Goal: Communication & Community: Answer question/provide support

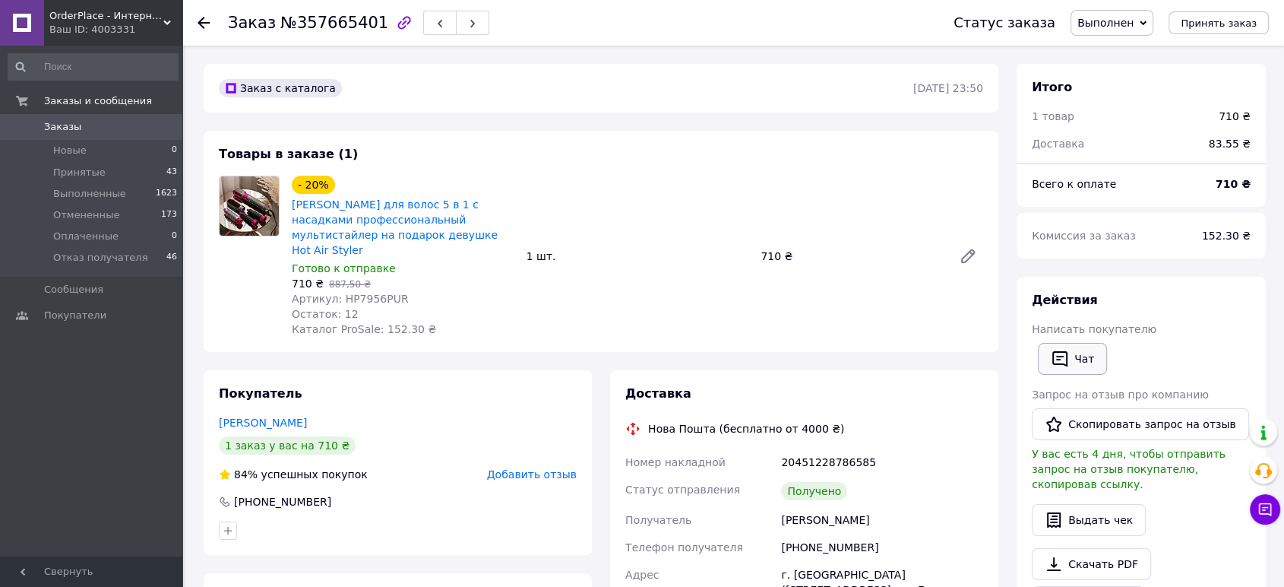
click at [1096, 362] on button "Чат" at bounding box center [1072, 359] width 69 height 32
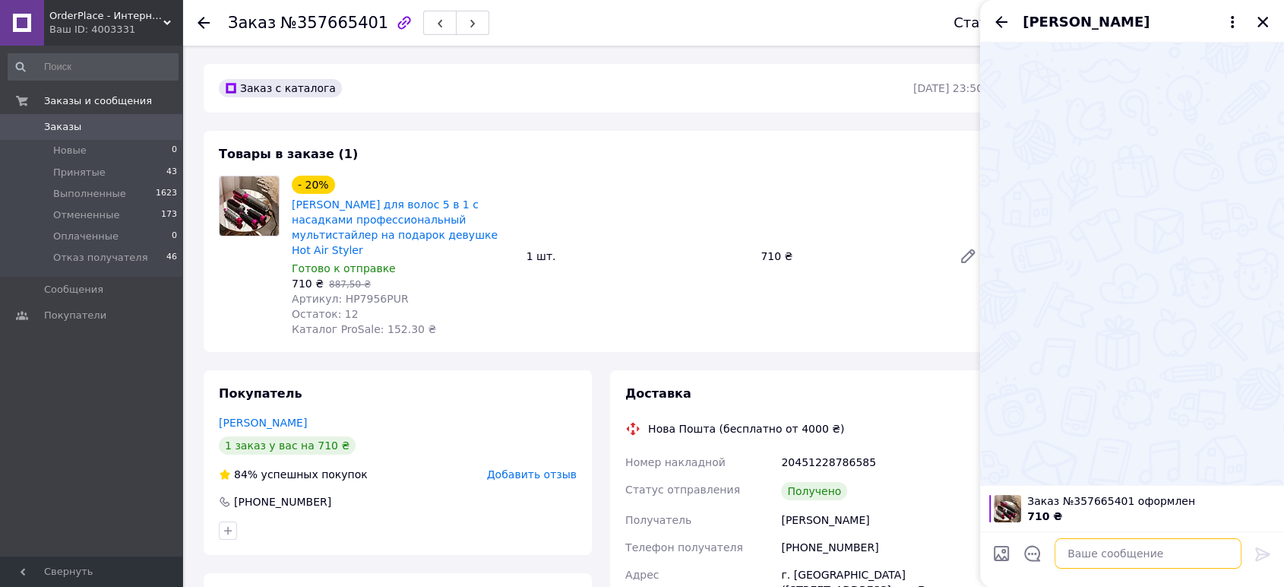
click at [1091, 562] on textarea at bounding box center [1148, 553] width 187 height 30
paste textarea "Ім'я, добрий день! Ваше замовлення [№ замовлення] успішно відвантажено. Нам дуж…"
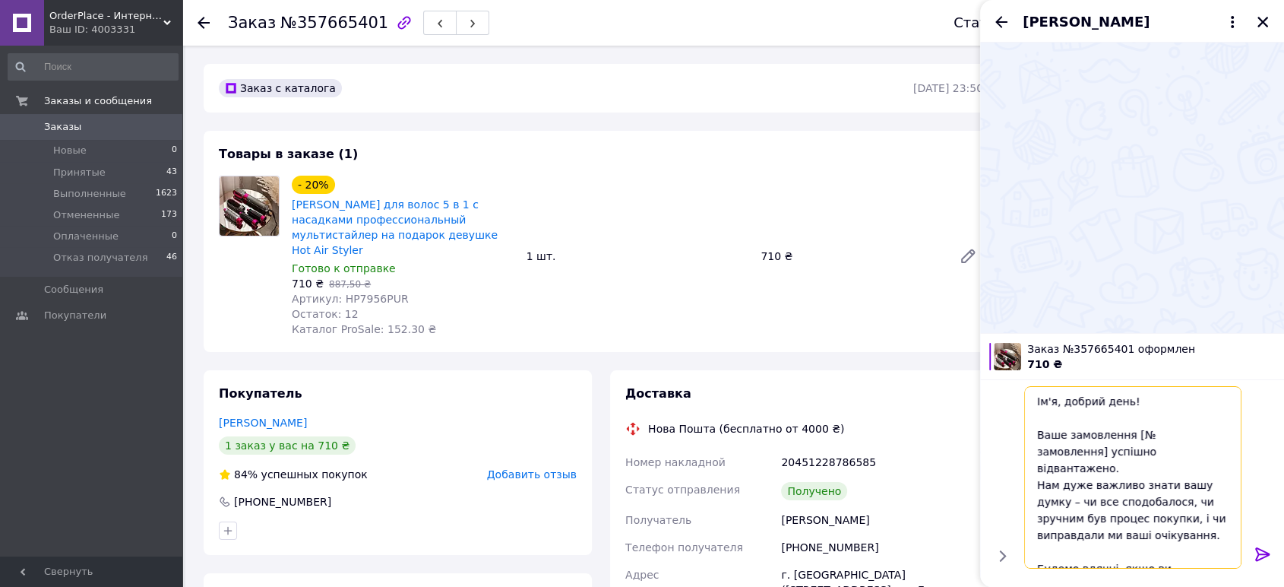
drag, startPoint x: 1052, startPoint y: 402, endPoint x: 1034, endPoint y: 400, distance: 18.3
click at [1034, 400] on textarea "Ім'я, добрий день! Ваше замовлення [№ замовлення] успішно відвантажено. Нам дуж…" at bounding box center [1132, 477] width 217 height 182
drag, startPoint x: 1125, startPoint y: 435, endPoint x: 1216, endPoint y: 433, distance: 91.2
click at [1216, 433] on textarea "Алло, добрий день! Ваше замовлення [№ замовлення] успішно відвантажено. Нам дуж…" at bounding box center [1132, 477] width 217 height 182
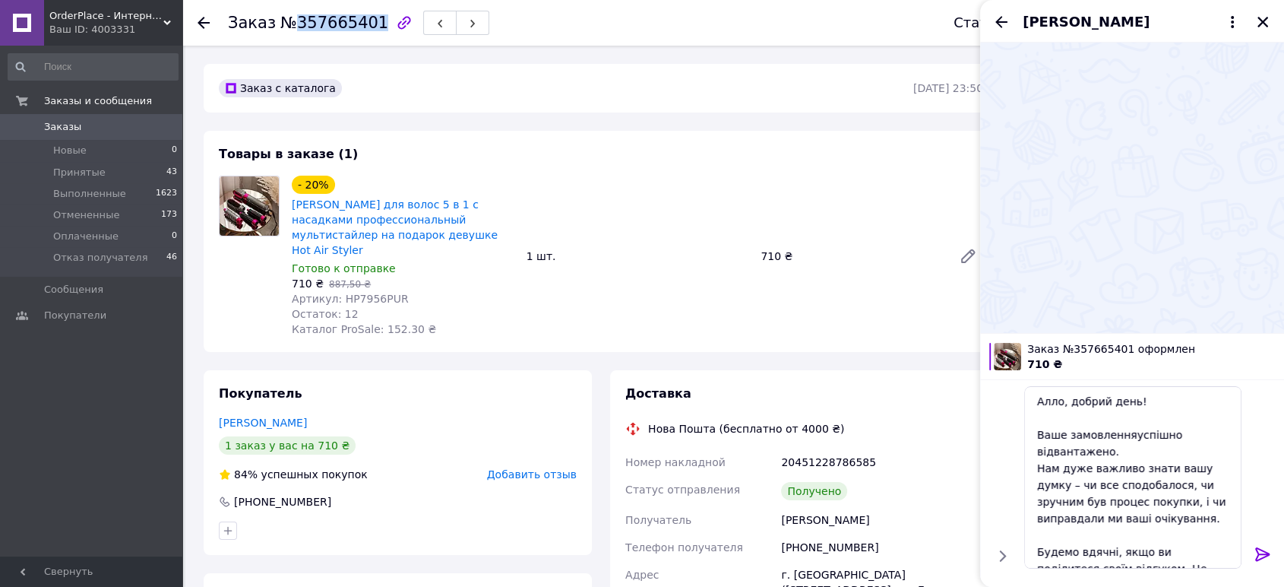
drag, startPoint x: 292, startPoint y: 28, endPoint x: 334, endPoint y: 43, distance: 44.2
click at [334, 43] on div "Заказ №357665401" at bounding box center [575, 23] width 695 height 46
copy span "357665401"
click at [1125, 428] on textarea "Алло, добрий день! Ваше замовленняуспішно відвантажено. Нам дуже важливо знати …" at bounding box center [1132, 477] width 217 height 182
paste textarea "357665401"
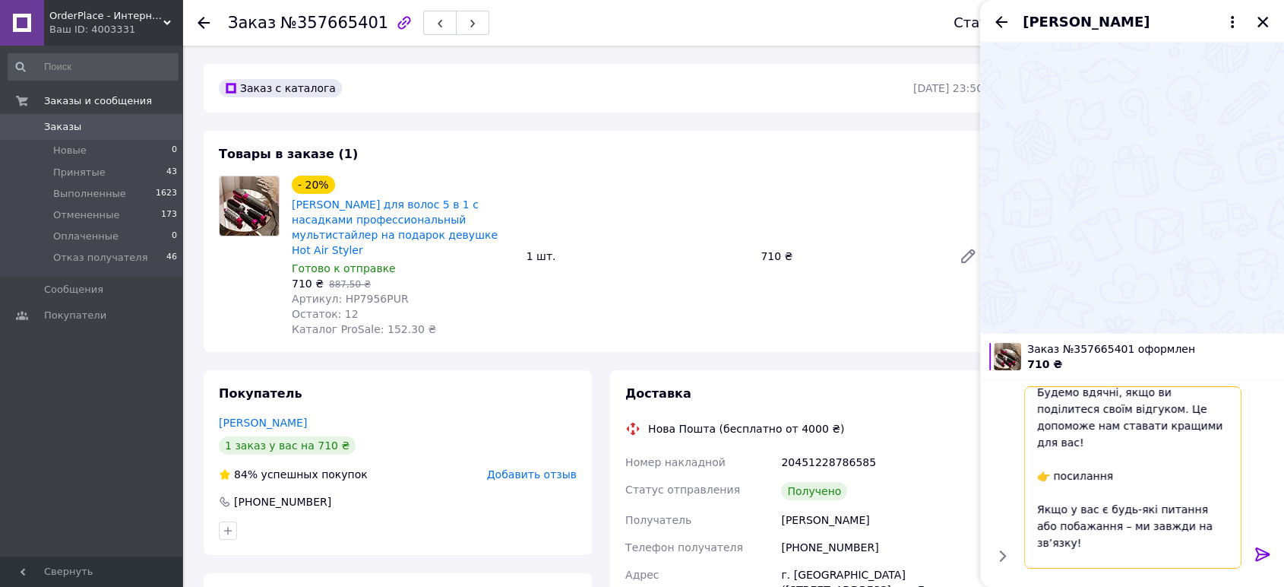
scroll to position [169, 0]
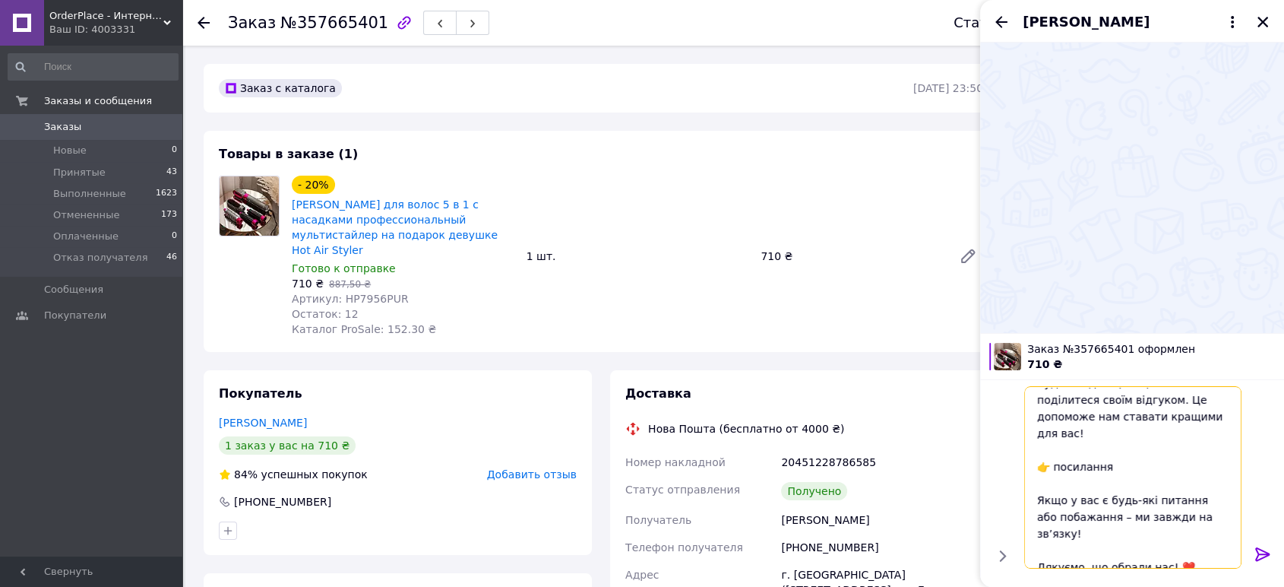
drag, startPoint x: 1112, startPoint y: 454, endPoint x: 1041, endPoint y: 440, distance: 72.0
click at [1041, 440] on textarea "Алло, добрий день! Ваше замовлення 357665401 успішно відвантажено. Нам дуже важ…" at bounding box center [1132, 477] width 217 height 182
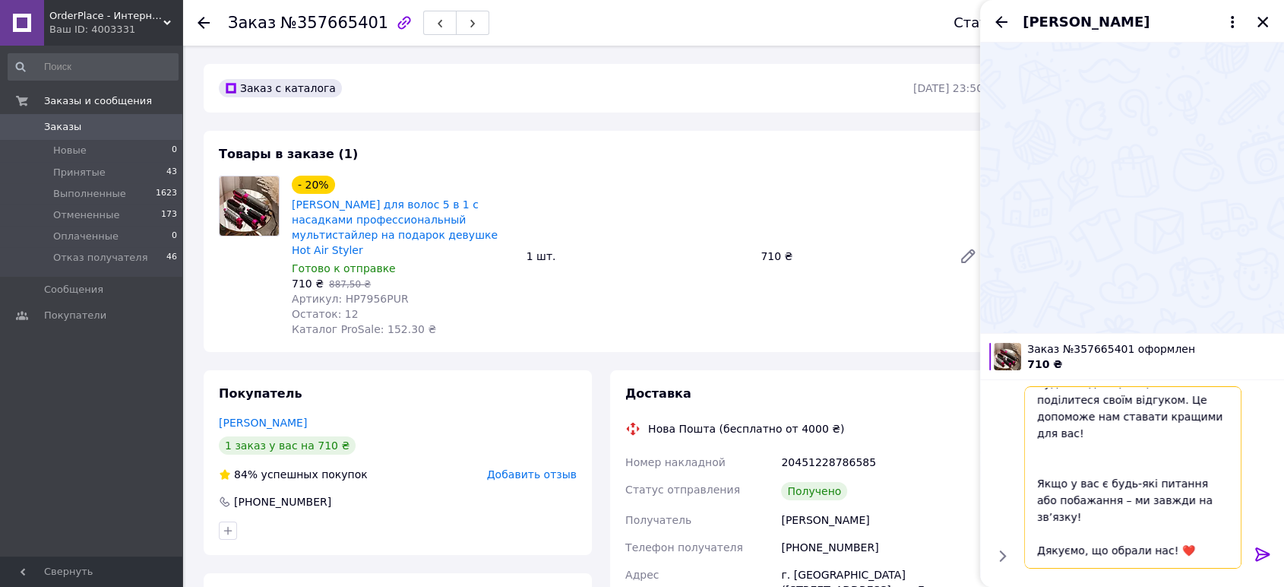
paste textarea "https://prom.ua/s/QRUr8CDvLD8"
click at [1033, 435] on textarea "Алло, добрий день! Ваше замовлення 357665401 успішно відвантажено. Нам дуже важ…" at bounding box center [1132, 477] width 217 height 182
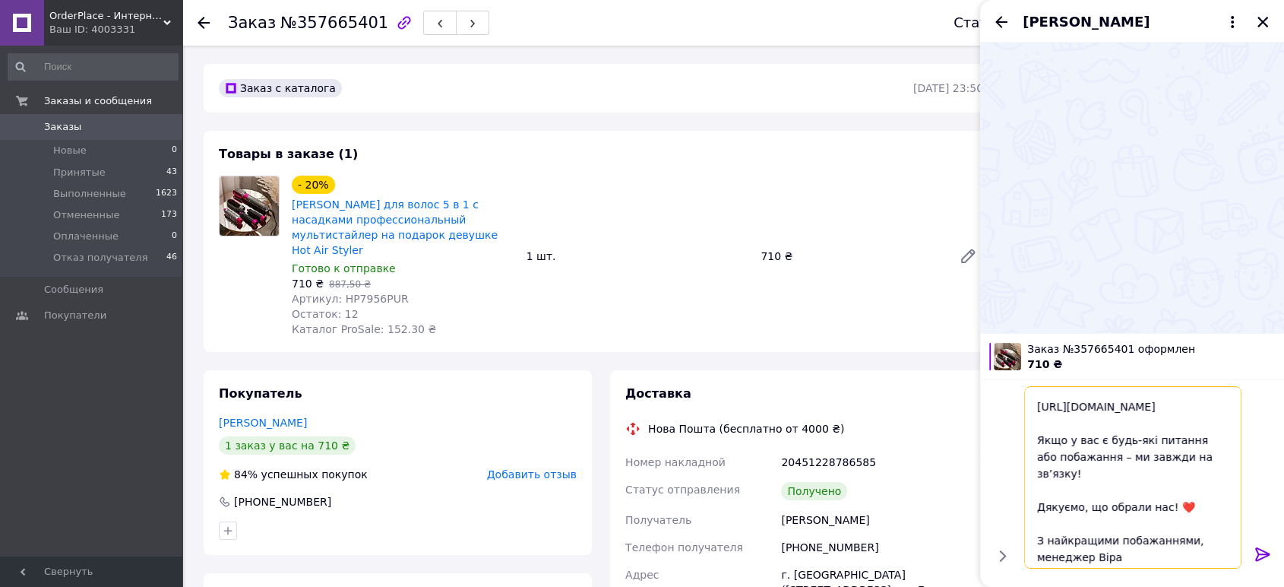
scroll to position [232, 0]
drag, startPoint x: 1092, startPoint y: 537, endPoint x: 1031, endPoint y: 543, distance: 61.0
click at [1031, 543] on textarea "Алло, добрий день! Ваше замовлення 357665401 успішно відвантажено. Нам дуже важ…" at bounding box center [1132, 477] width 217 height 182
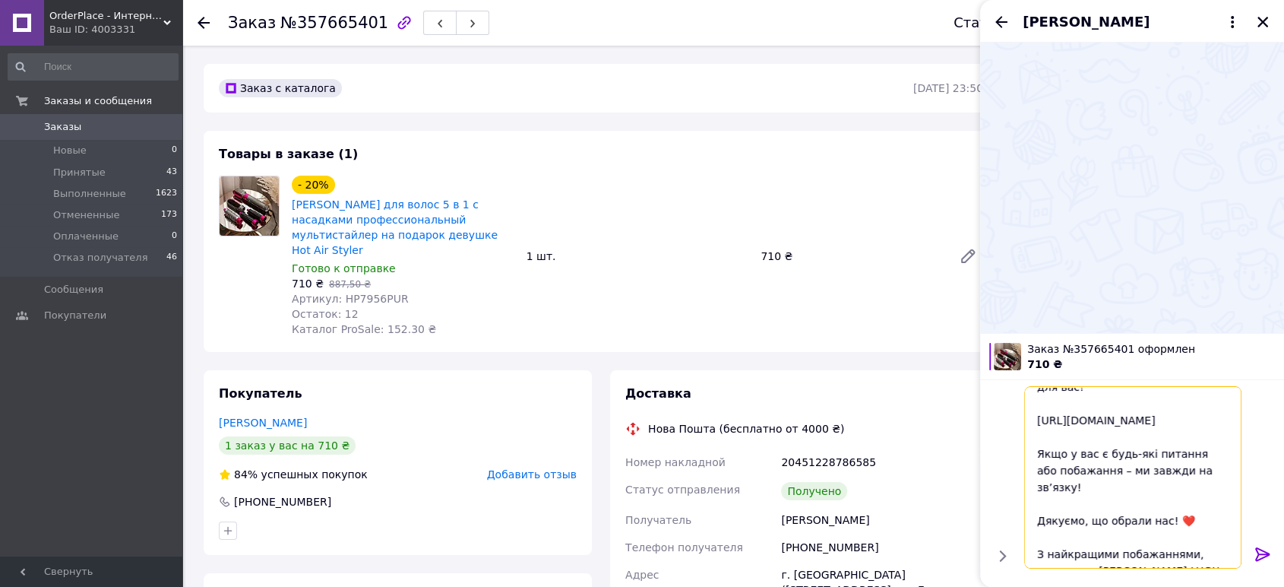
type textarea "Алло, добрий день! Ваше замовлення 357665401 успішно відвантажено. Нам дуже важ…"
click at [1255, 555] on icon at bounding box center [1263, 554] width 18 height 18
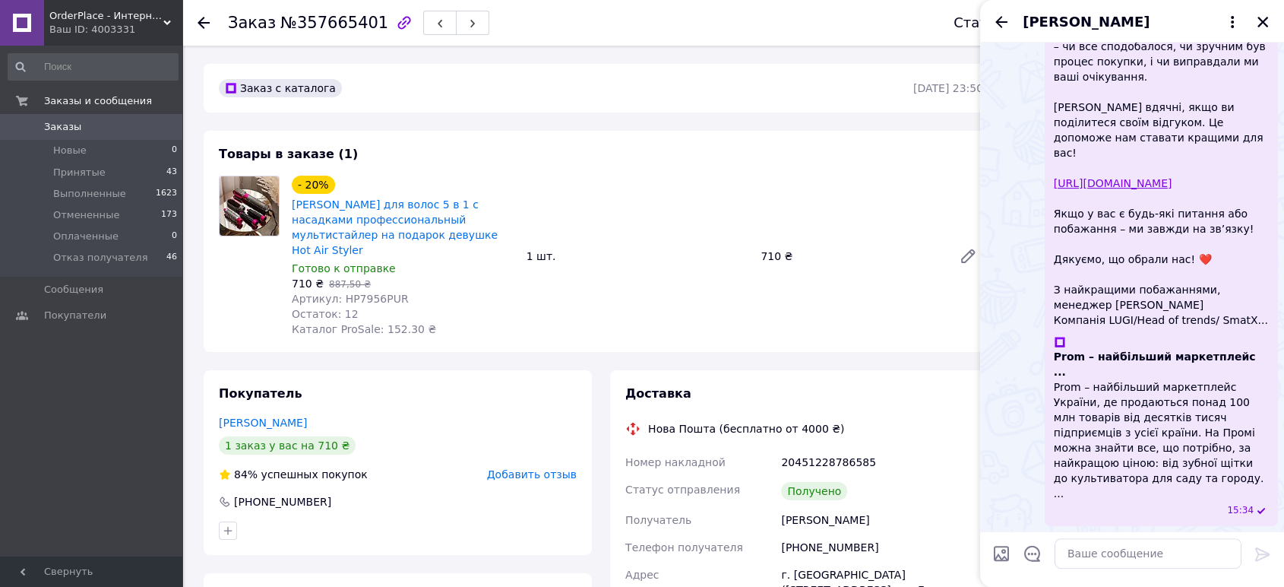
scroll to position [283, 0]
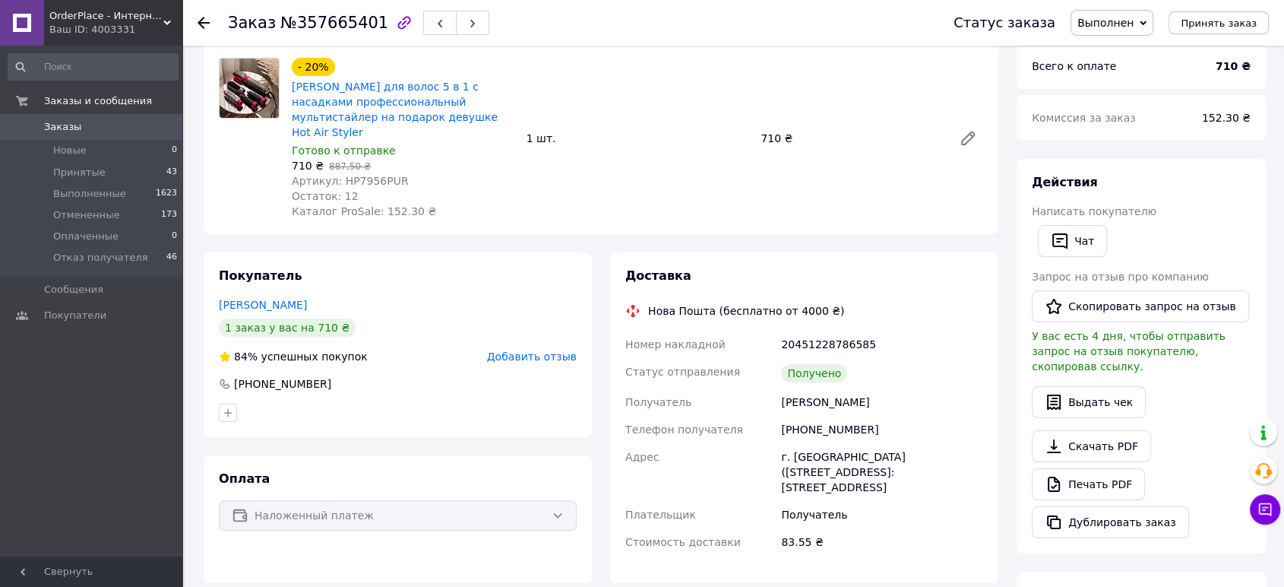
scroll to position [169, 0]
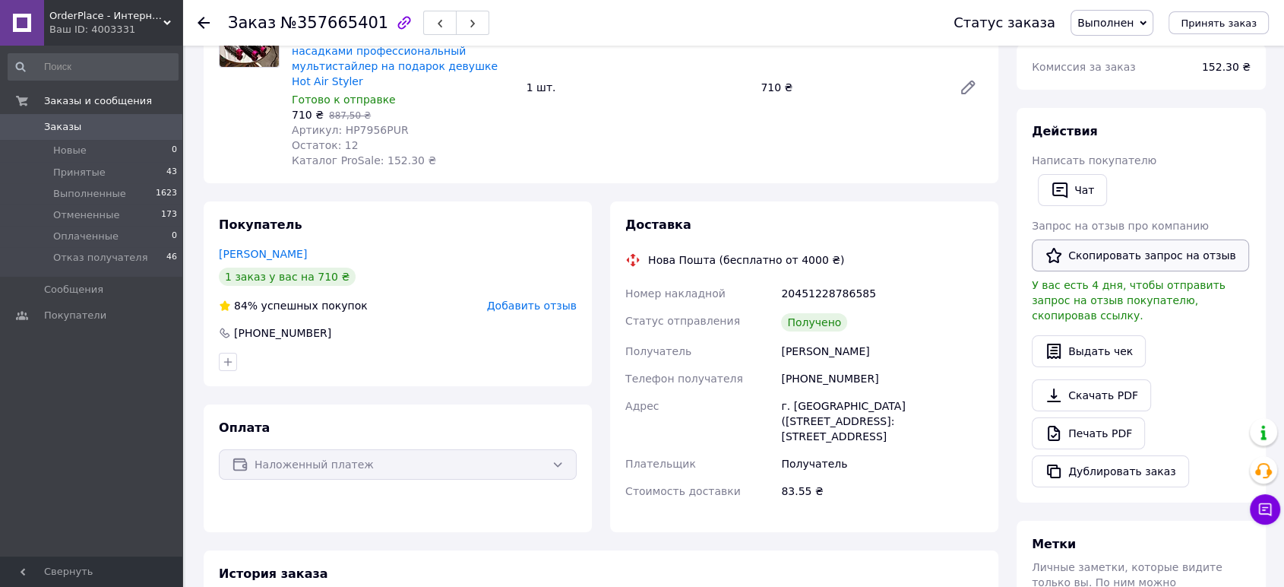
click at [1137, 261] on button "Скопировать запрос на отзыв" at bounding box center [1140, 255] width 217 height 32
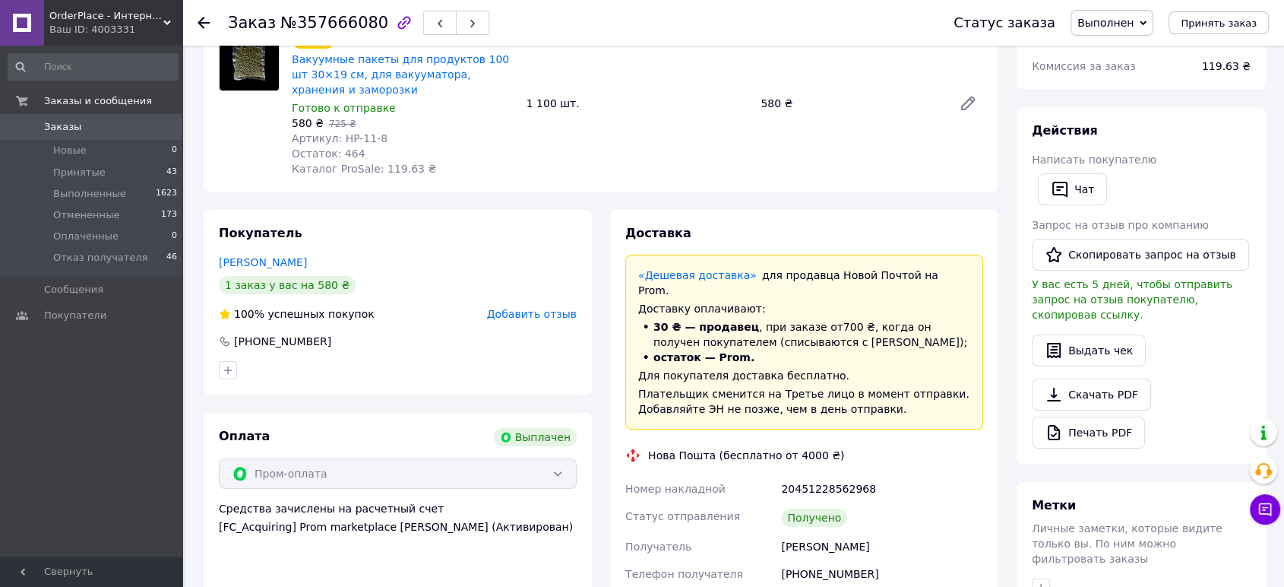
scroll to position [169, 0]
click at [1081, 197] on button "Чат" at bounding box center [1072, 190] width 69 height 32
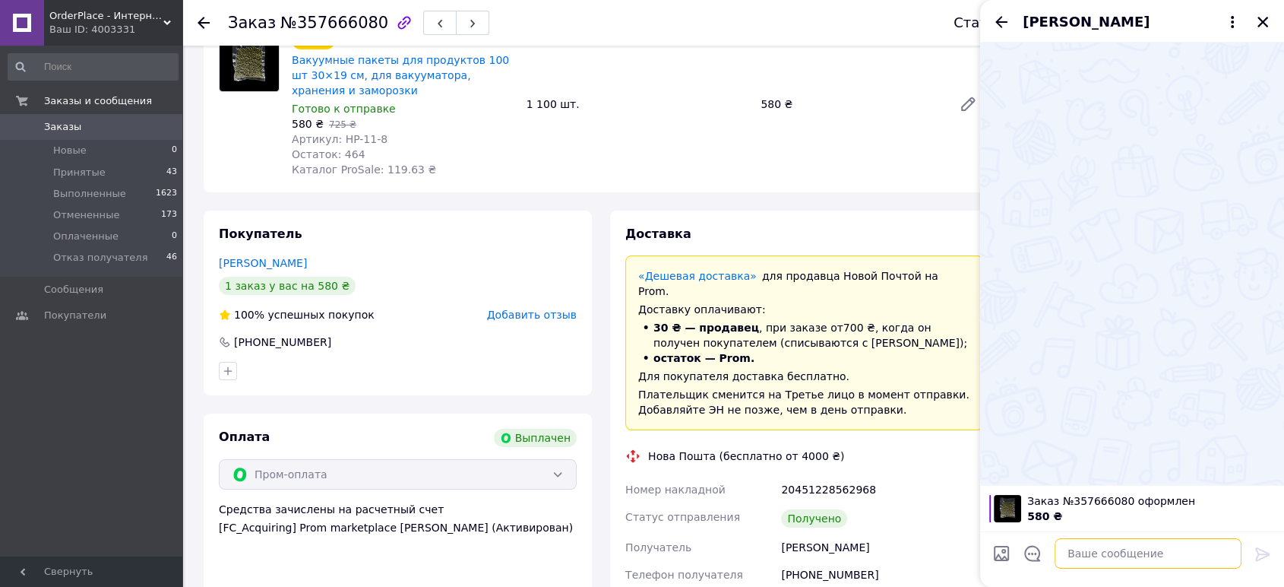
click at [1086, 554] on textarea at bounding box center [1148, 553] width 187 height 30
paste textarea "Ім'я, добрий день! Ваше замовлення [№ замовлення] успішно відвантажено. Нам дуж…"
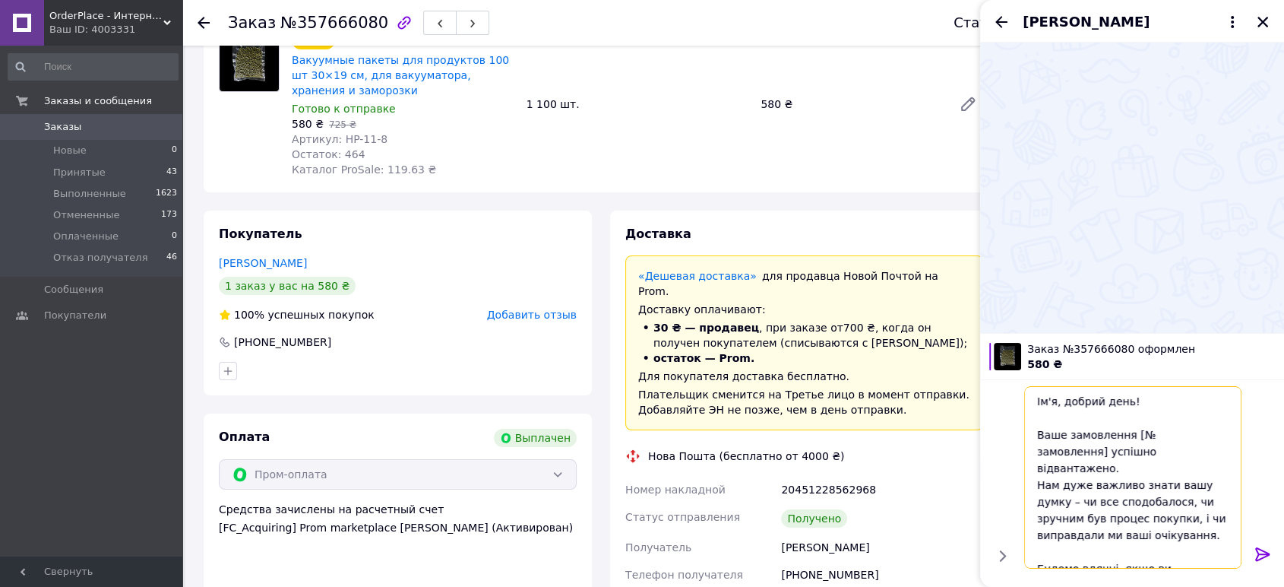
scroll to position [0, 0]
drag, startPoint x: 1054, startPoint y: 404, endPoint x: 1031, endPoint y: 404, distance: 22.8
click at [1031, 404] on textarea "Ім'я, добрий день! Ваше замовлення [№ замовлення] успішно відвантажено. Нам дуж…" at bounding box center [1132, 477] width 217 height 182
drag, startPoint x: 1131, startPoint y: 436, endPoint x: 1207, endPoint y: 438, distance: 76.8
click at [1207, 438] on textarea "Анно, добрий день! Ваше замовлення [№ замовлення] успішно відвантажено. Нам дуж…" at bounding box center [1132, 477] width 217 height 182
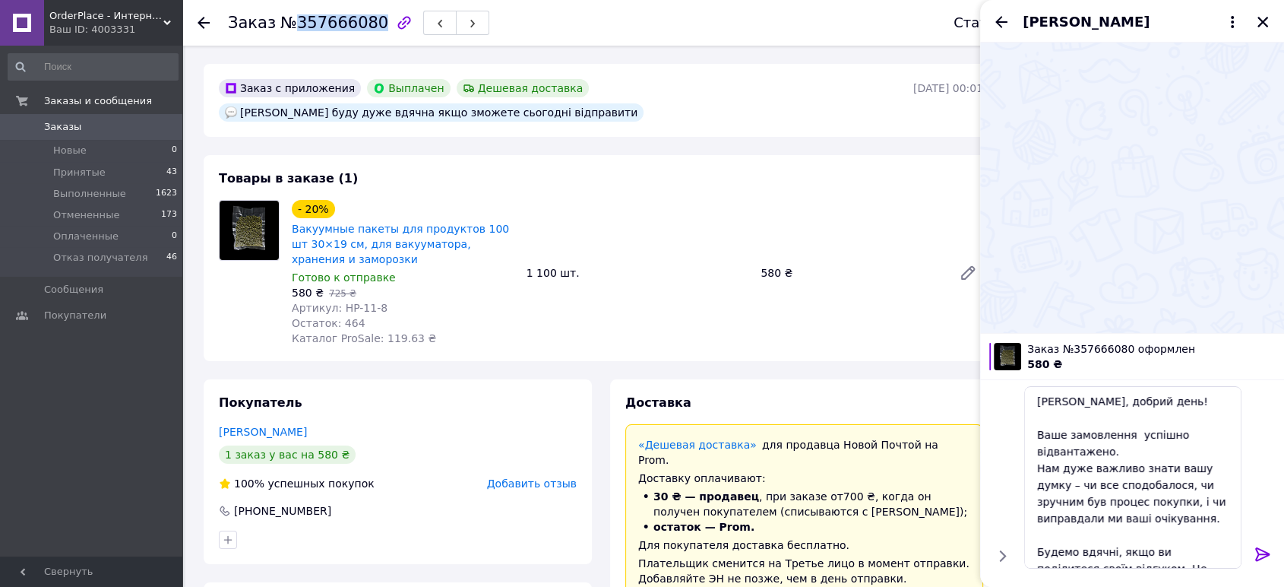
drag, startPoint x: 293, startPoint y: 27, endPoint x: 343, endPoint y: 41, distance: 51.2
click at [343, 41] on div "Заказ №357666080" at bounding box center [575, 23] width 695 height 46
copy span "357666080"
click at [1122, 436] on textarea "Анно, добрий день! Ваше замовлення успішно відвантажено. Нам дуже важливо знати…" at bounding box center [1132, 477] width 217 height 182
paste textarea "357666080"
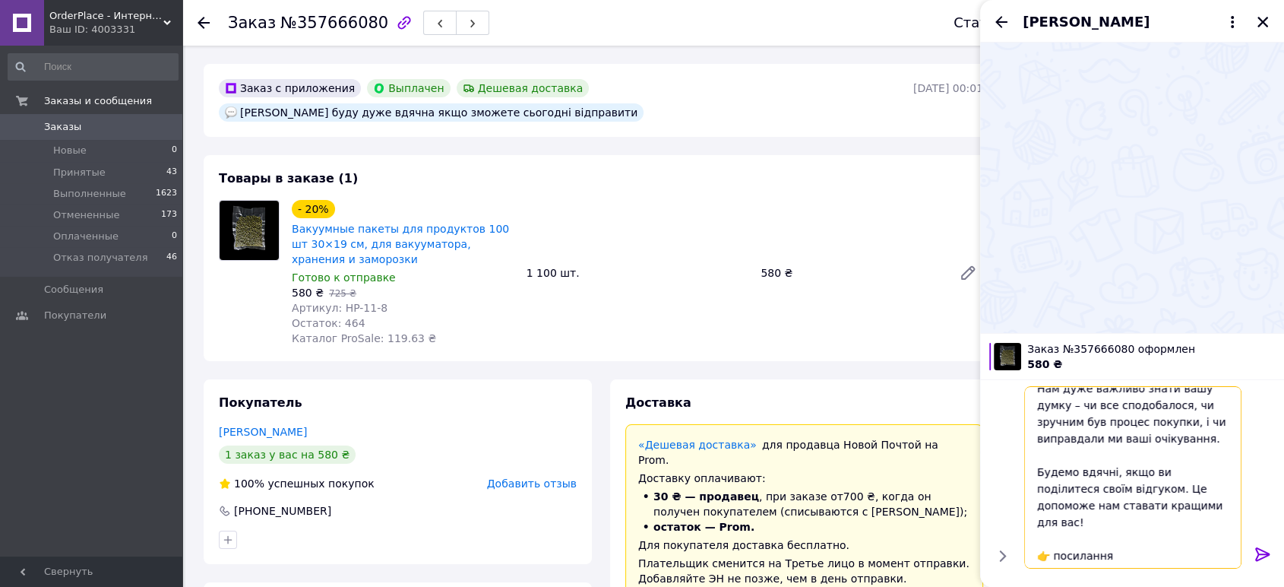
scroll to position [84, 0]
drag, startPoint x: 1112, startPoint y: 539, endPoint x: 1037, endPoint y: 523, distance: 77.1
click at [1037, 523] on textarea "Анно, добрий день! Ваше замовлення 357666080 успішно відвантажено. Нам дуже важ…" at bounding box center [1132, 477] width 217 height 182
paste textarea "https://prom.ua/s/LuEQkBsitBs"
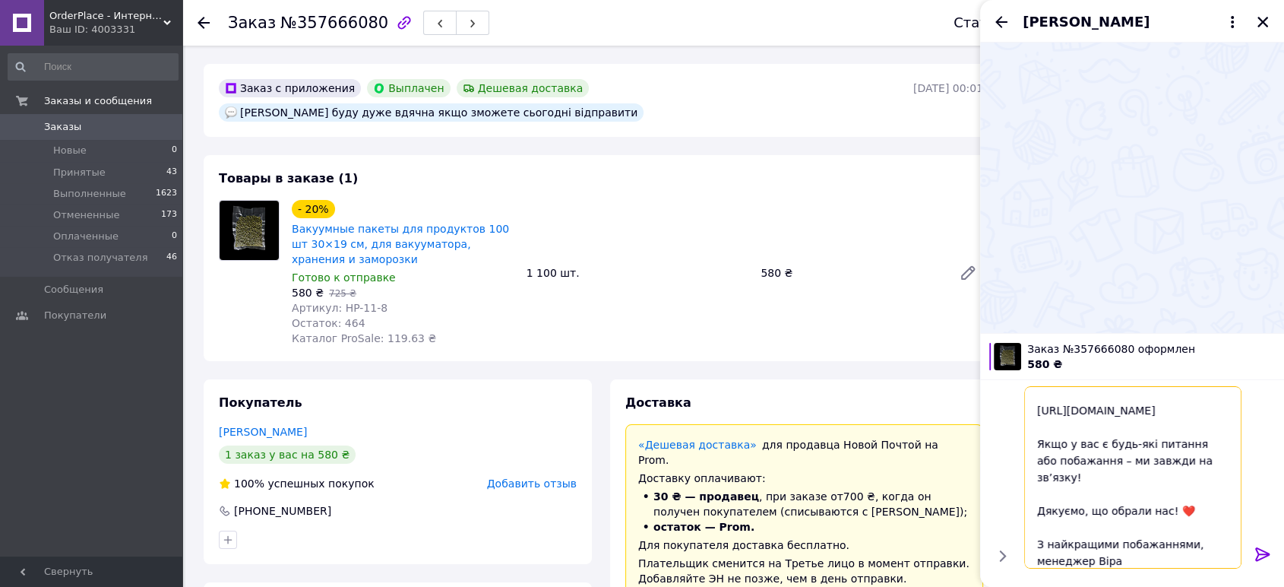
scroll to position [232, 0]
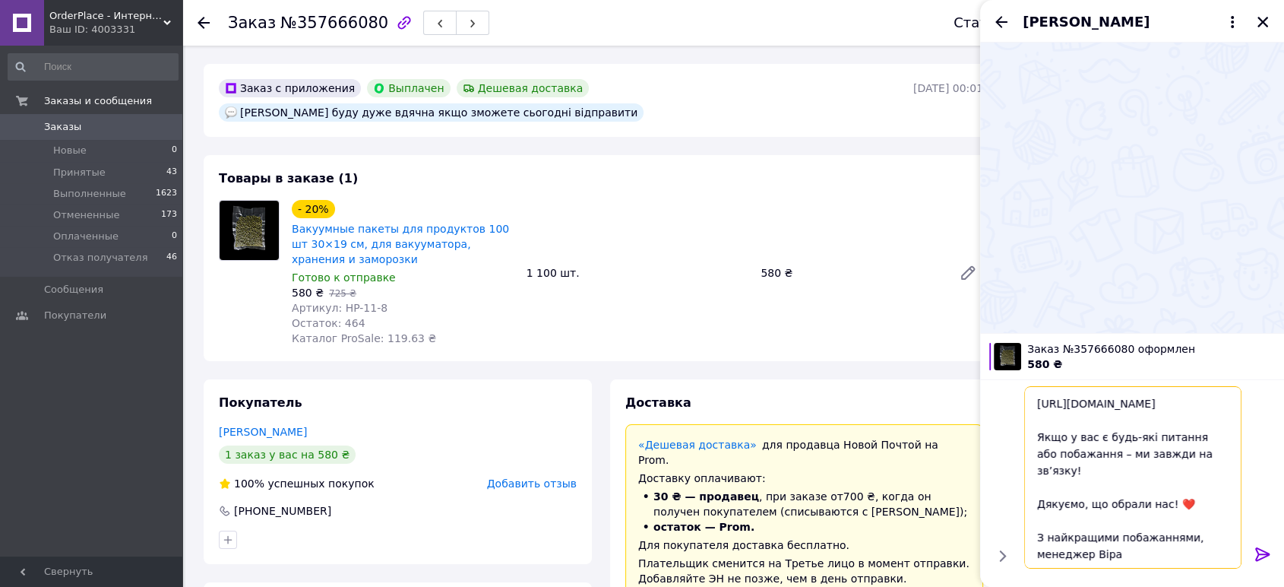
drag, startPoint x: 1092, startPoint y: 536, endPoint x: 1028, endPoint y: 533, distance: 63.9
click at [1028, 533] on textarea "Анно, добрий день! Ваше замовлення 357666080 успішно відвантажено. Нам дуже важ…" at bounding box center [1132, 477] width 217 height 182
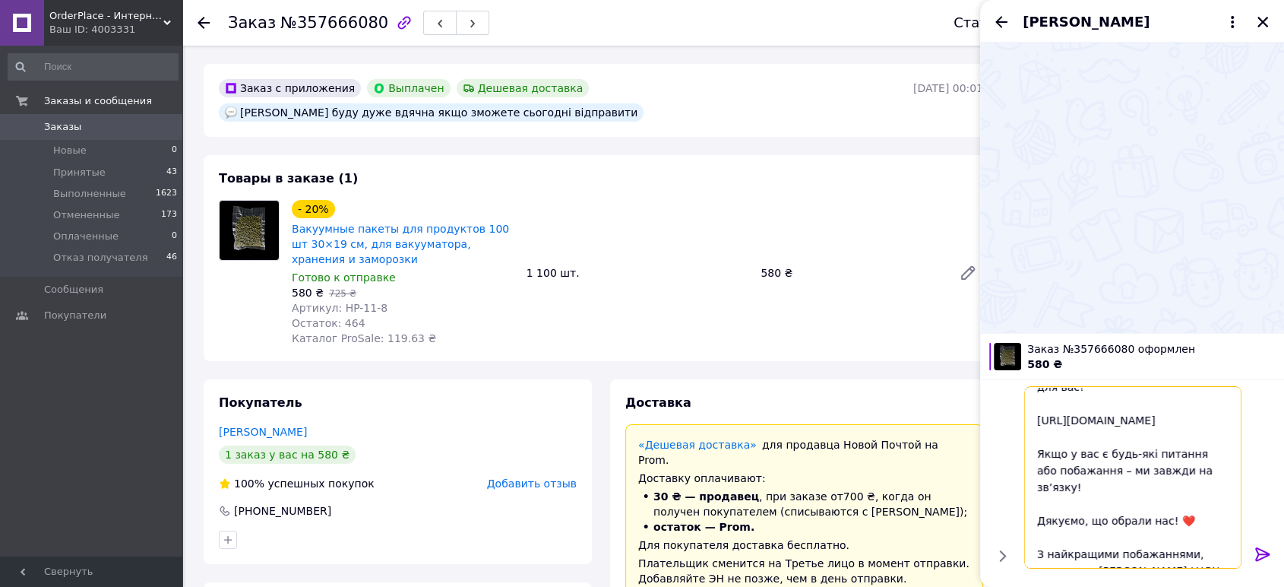
type textarea "Анно, добрий день! Ваше замовлення 357666080 успішно відвантажено. Нам дуже важ…"
click at [1268, 550] on icon at bounding box center [1263, 554] width 18 height 18
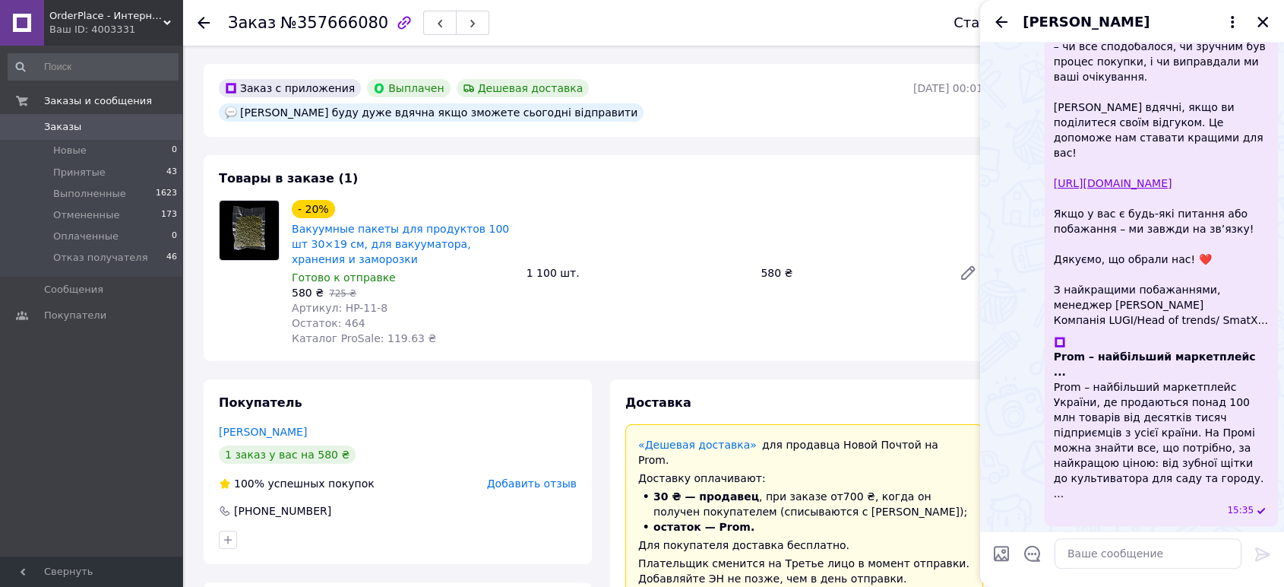
scroll to position [283, 0]
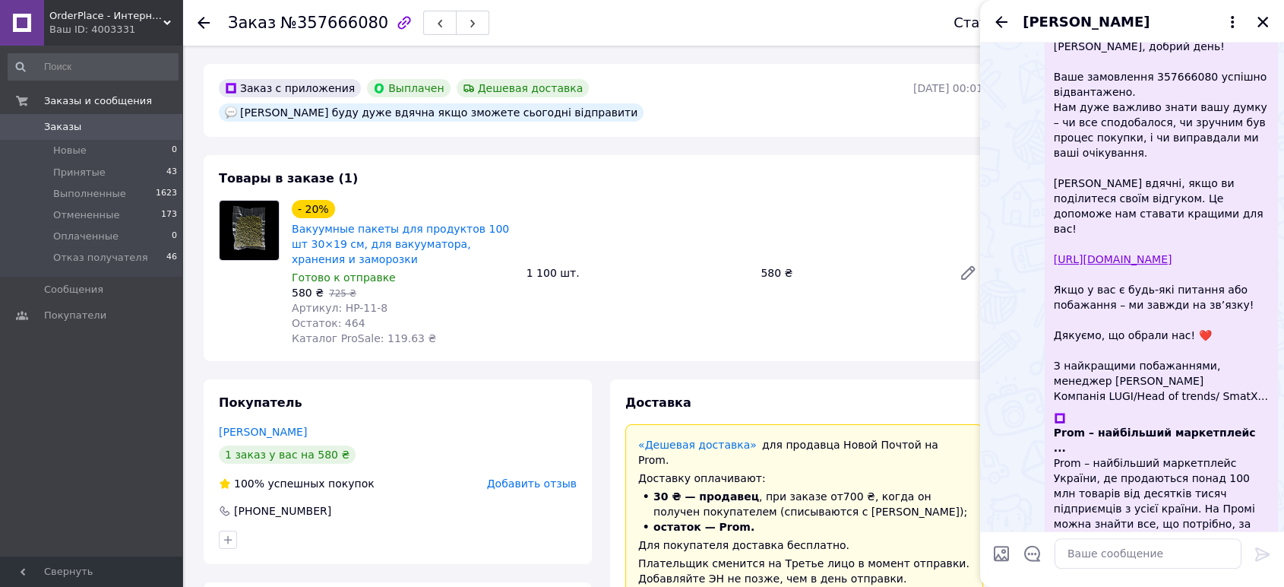
click at [103, 11] on span "OrderPlace - Интернет-магазин товаров для дома" at bounding box center [106, 16] width 114 height 14
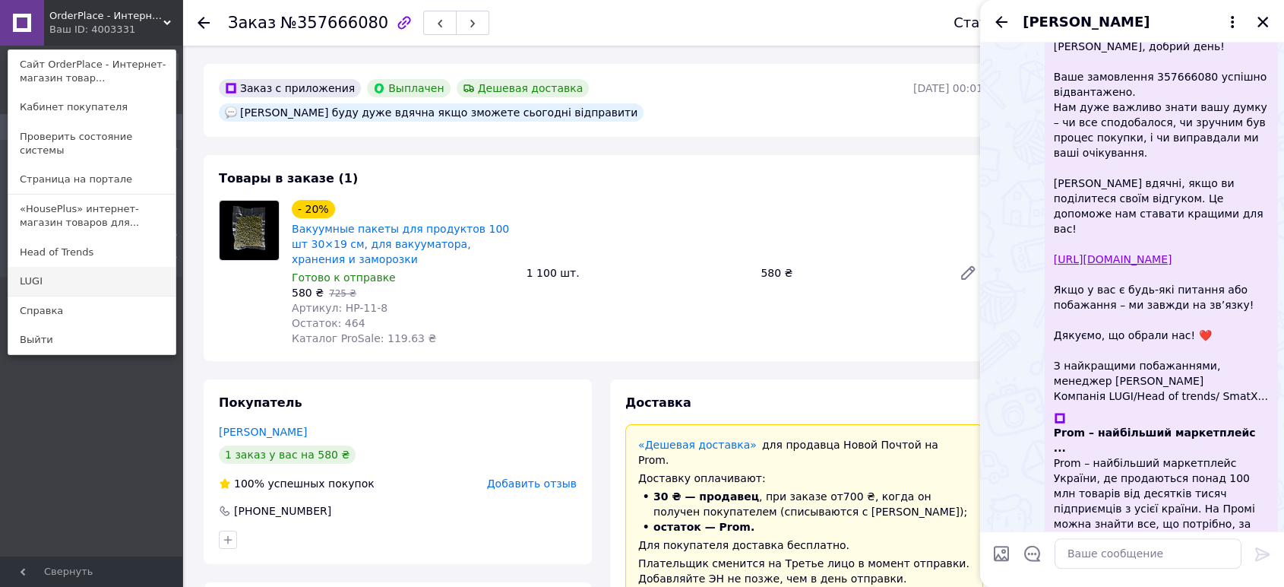
click at [102, 270] on link "LUGI" at bounding box center [91, 281] width 167 height 29
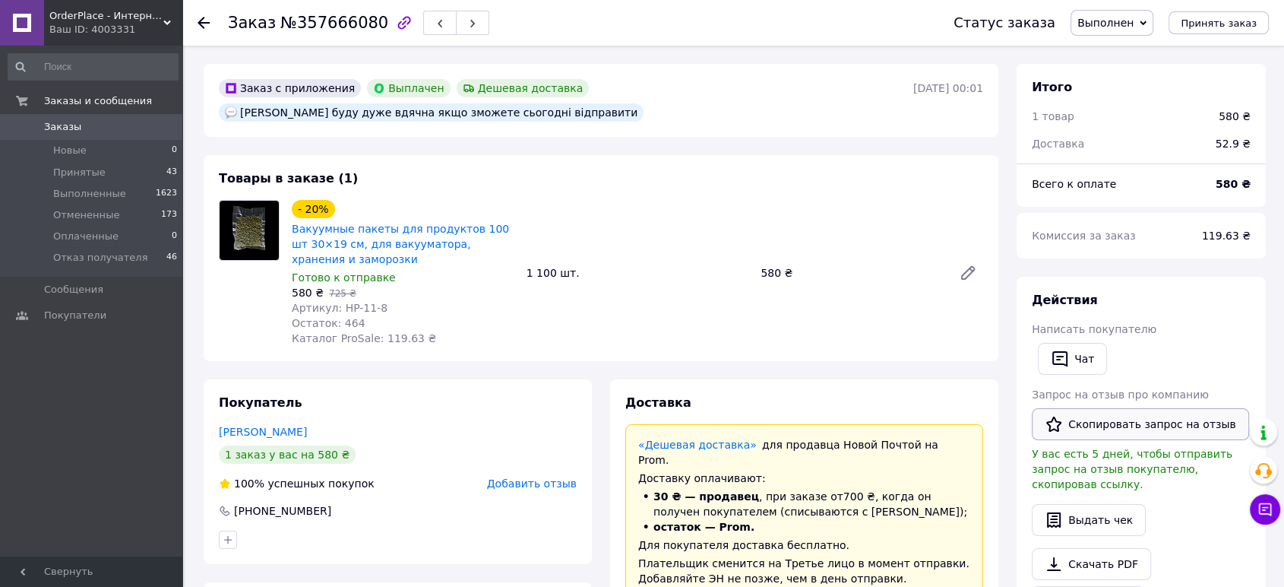
click at [1086, 425] on button "Скопировать запрос на отзыв" at bounding box center [1140, 424] width 217 height 32
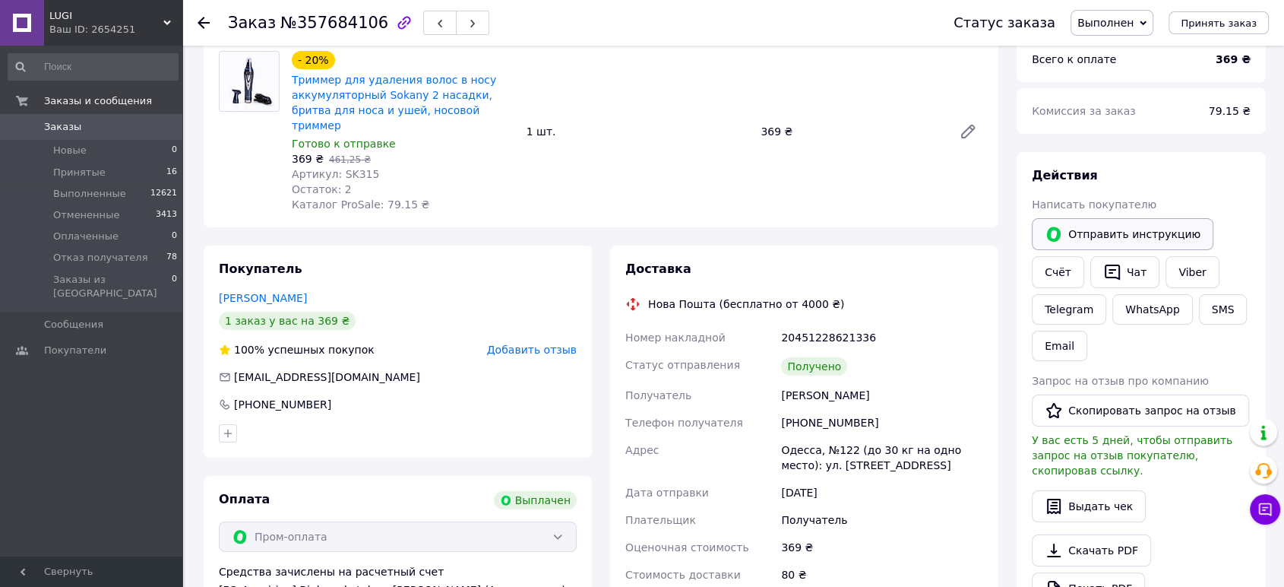
scroll to position [169, 0]
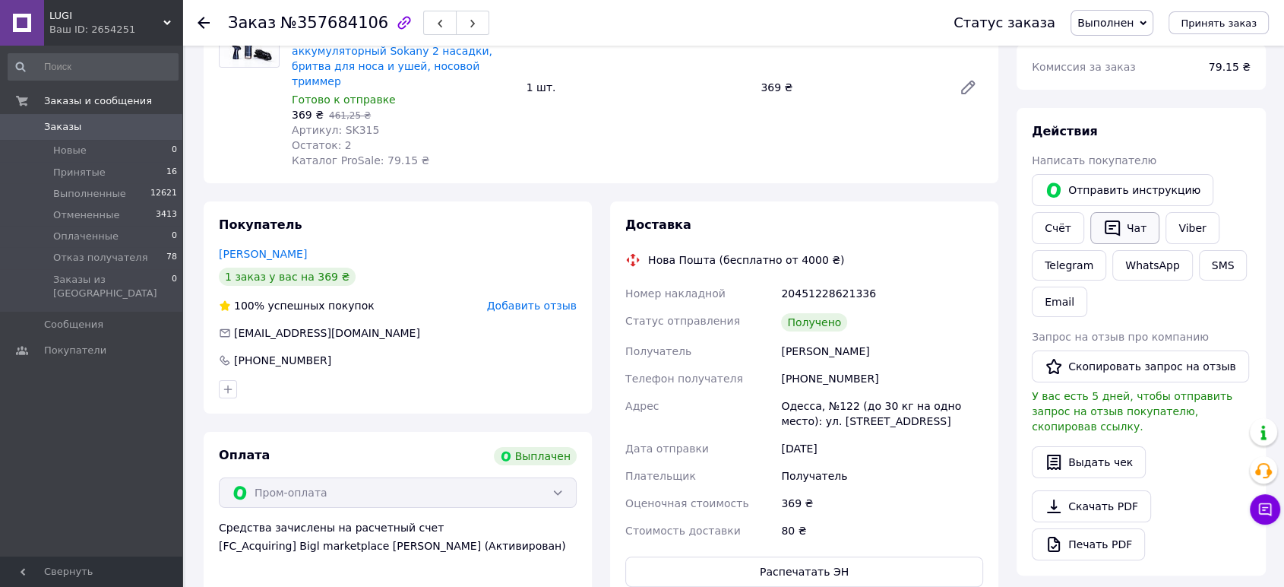
click at [1120, 221] on button "Чат" at bounding box center [1124, 228] width 69 height 32
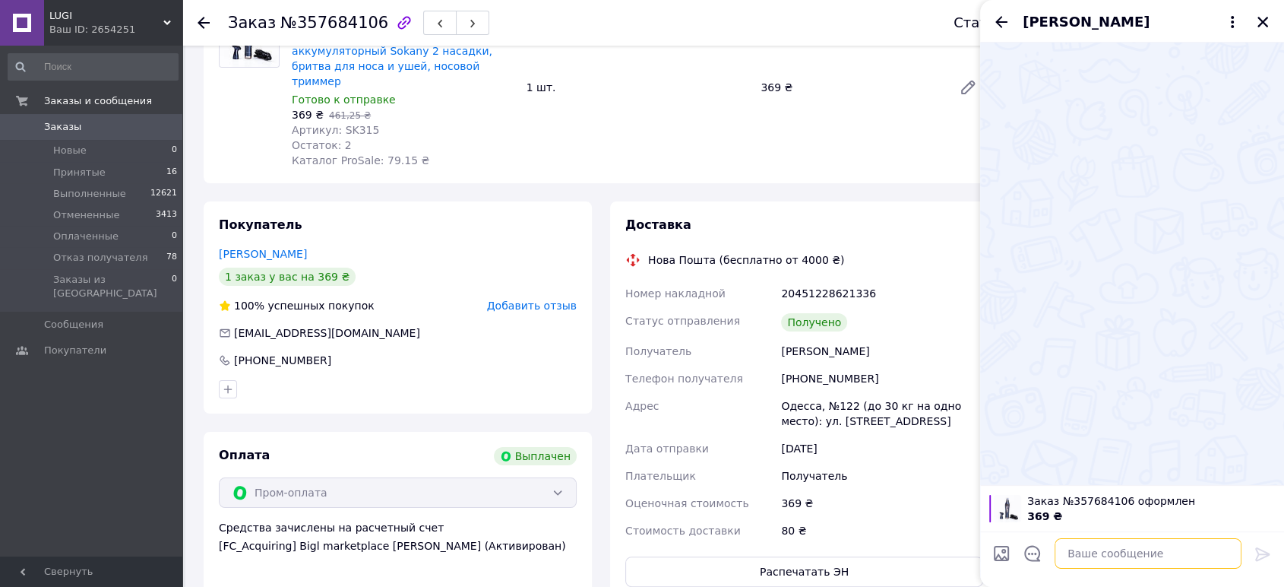
click at [1104, 561] on textarea at bounding box center [1148, 553] width 187 height 30
paste textarea "Ім'я, добрий день! Ваше замовлення [№ замовлення] успішно відвантажено. Нам дуж…"
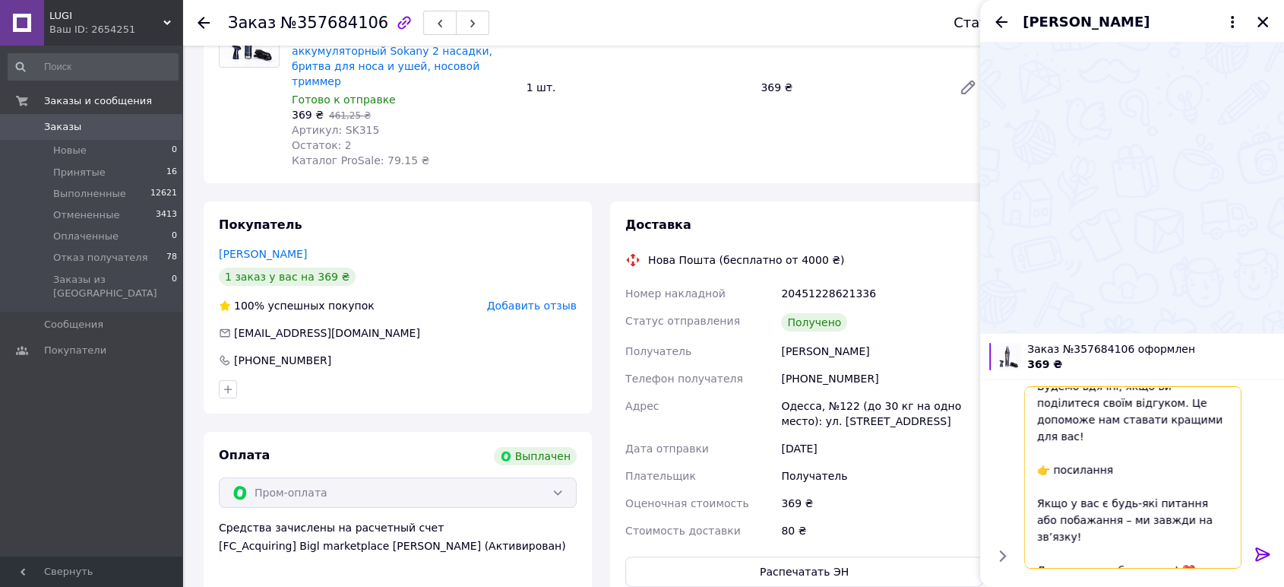
scroll to position [0, 0]
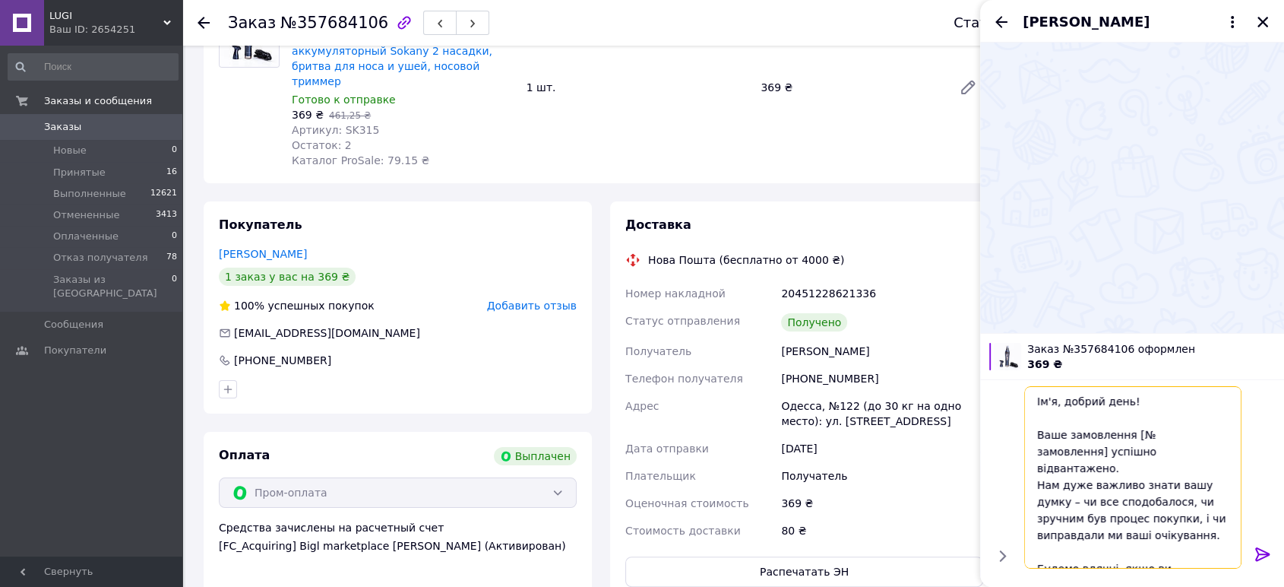
drag, startPoint x: 1052, startPoint y: 400, endPoint x: 1032, endPoint y: 398, distance: 20.6
click at [1032, 398] on textarea "Ім'я, добрий день! Ваше замовлення [№ замовлення] успішно відвантажено. Нам дуж…" at bounding box center [1132, 477] width 217 height 182
drag, startPoint x: 1126, startPoint y: 432, endPoint x: 1210, endPoint y: 436, distance: 83.7
click at [1210, 436] on textarea "Сергію, добрий день! Ваше замовлення [№ замовлення] успішно відвантажено. Нам д…" at bounding box center [1132, 477] width 217 height 182
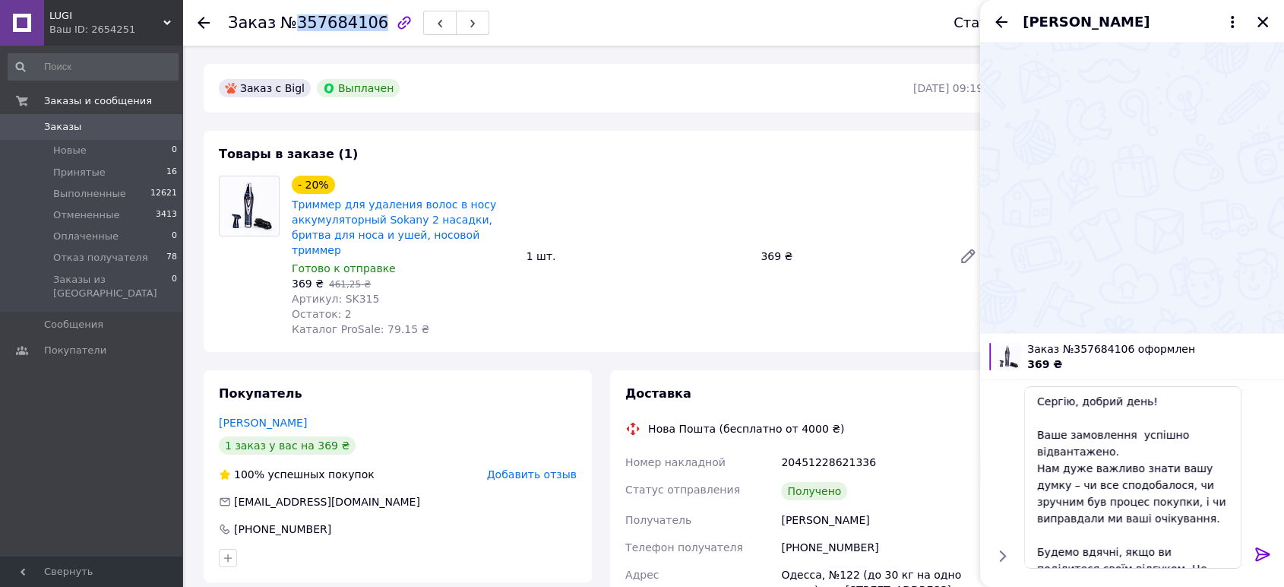
drag, startPoint x: 294, startPoint y: 24, endPoint x: 364, endPoint y: 35, distance: 70.8
click at [364, 35] on div "Заказ №357684106" at bounding box center [575, 23] width 695 height 46
copy span "357684106"
click at [1126, 437] on textarea "Сергію, добрий день! Ваше замовлення успішно відвантажено. Нам дуже важливо зна…" at bounding box center [1132, 477] width 217 height 182
paste textarea "357684106"
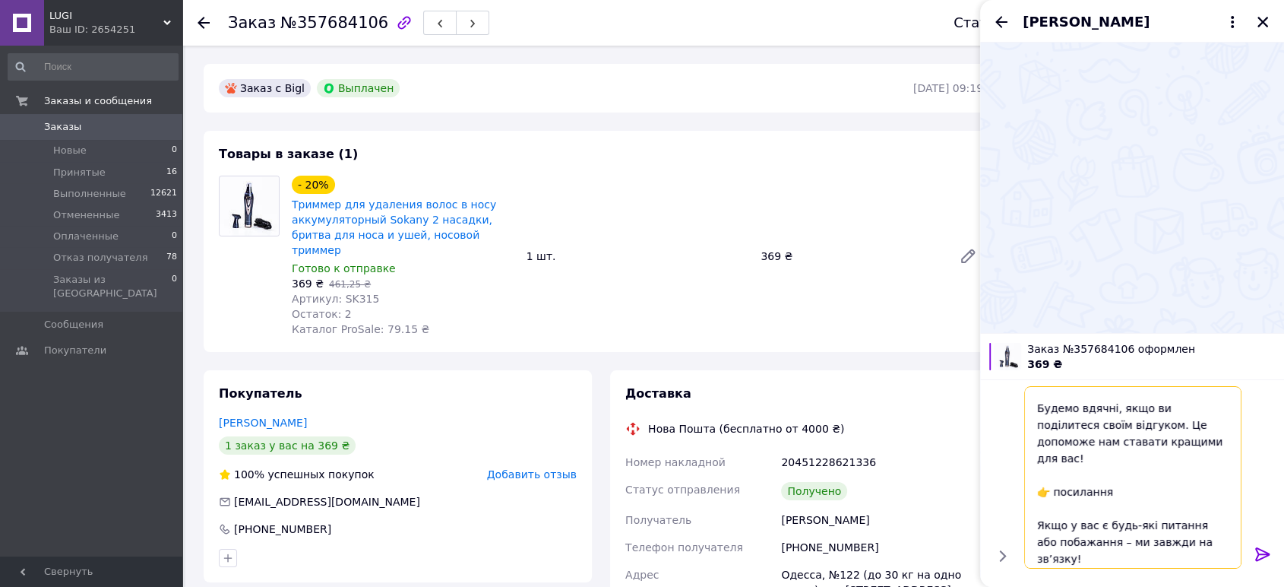
scroll to position [169, 0]
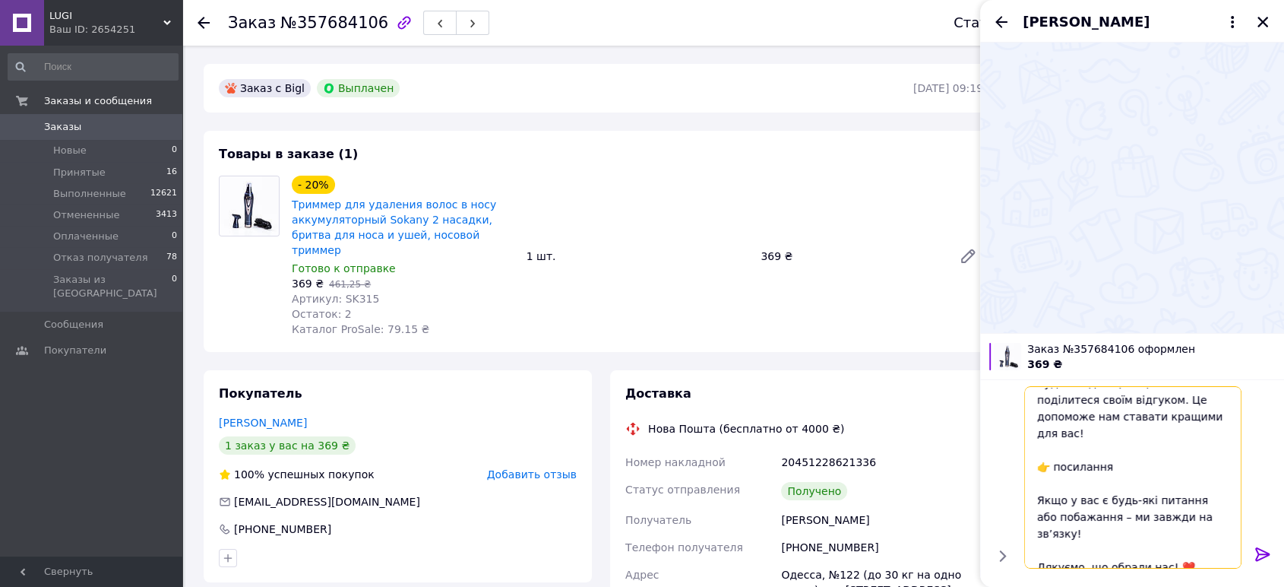
drag, startPoint x: 1115, startPoint y: 448, endPoint x: 1039, endPoint y: 444, distance: 75.3
click at [1039, 444] on textarea "Сергію, добрий день! Ваше замовлення 357684106 успішно відвантажено. Нам дуже в…" at bounding box center [1132, 477] width 217 height 182
paste textarea "https://prom.ua/s/GBiYB1WBpCi"
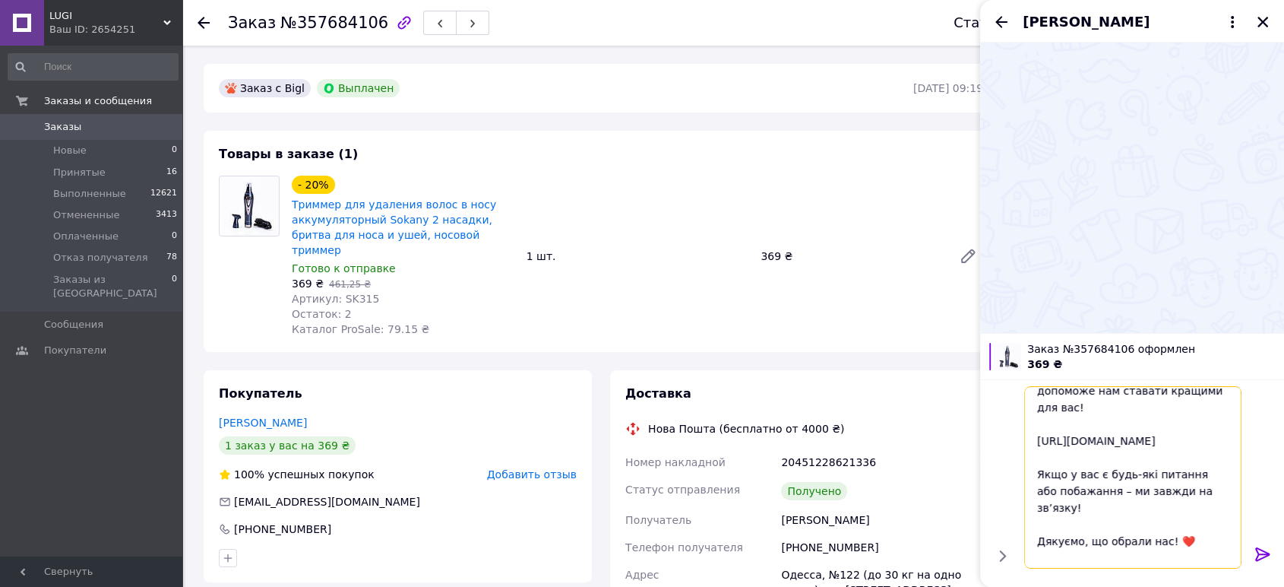
scroll to position [232, 0]
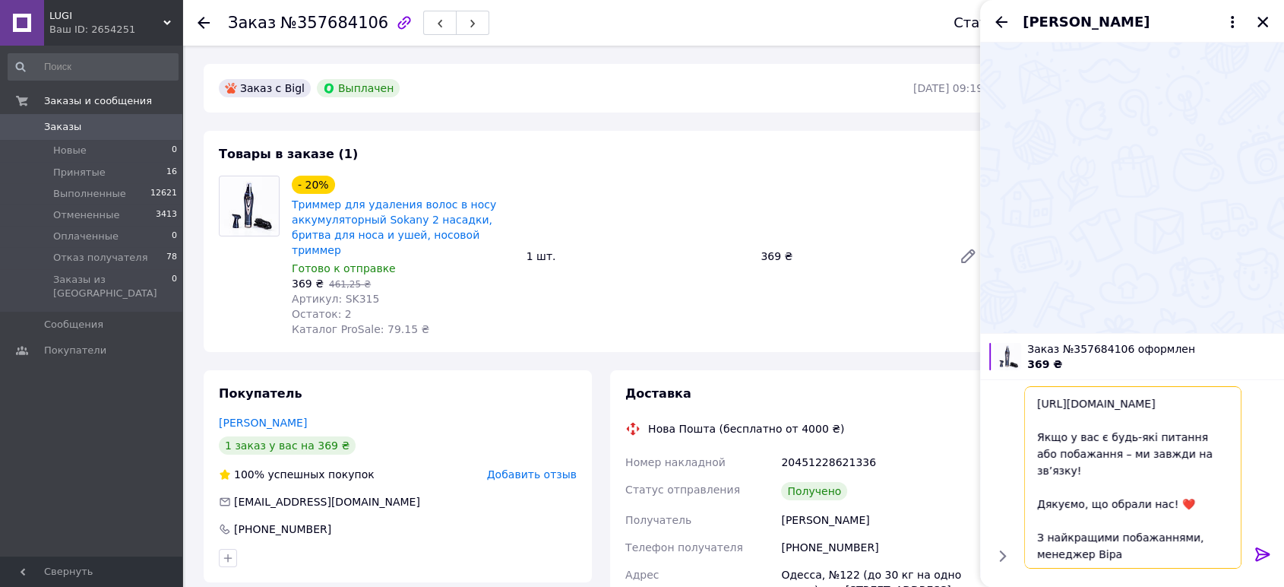
drag, startPoint x: 1102, startPoint y: 535, endPoint x: 1033, endPoint y: 541, distance: 69.4
click at [1033, 541] on textarea "Сергію, добрий день! Ваше замовлення 357684106 успішно відвантажено. Нам дуже в…" at bounding box center [1132, 477] width 217 height 182
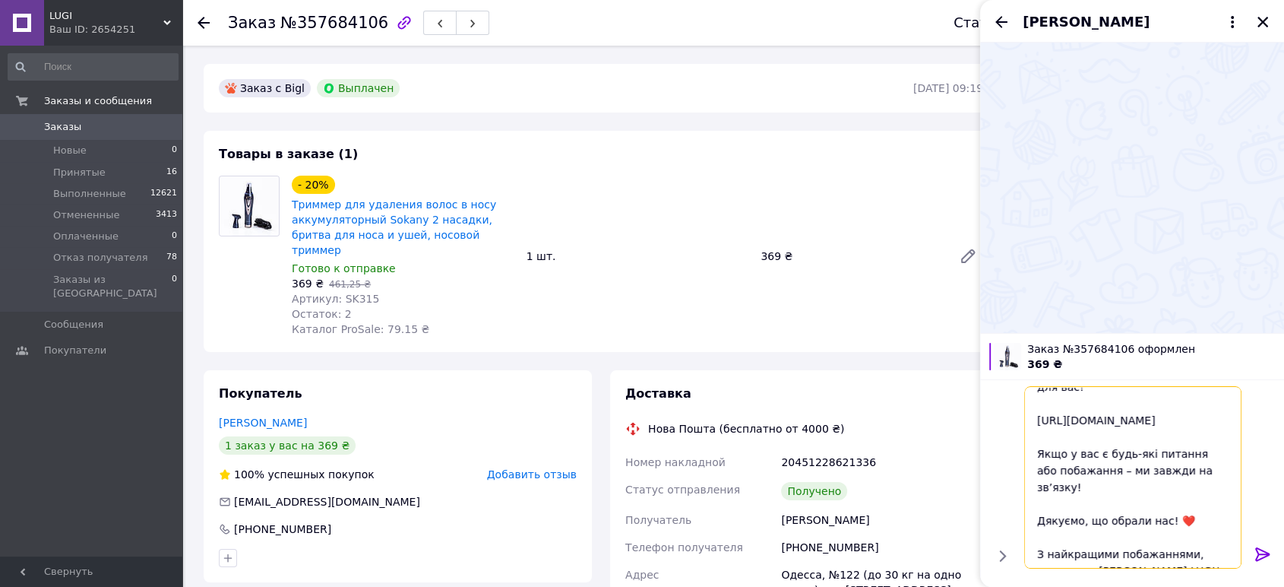
type textarea "Сергію, добрий день! Ваше замовлення 357684106 успішно відвантажено. Нам дуже в…"
click at [1266, 549] on icon at bounding box center [1263, 554] width 18 height 18
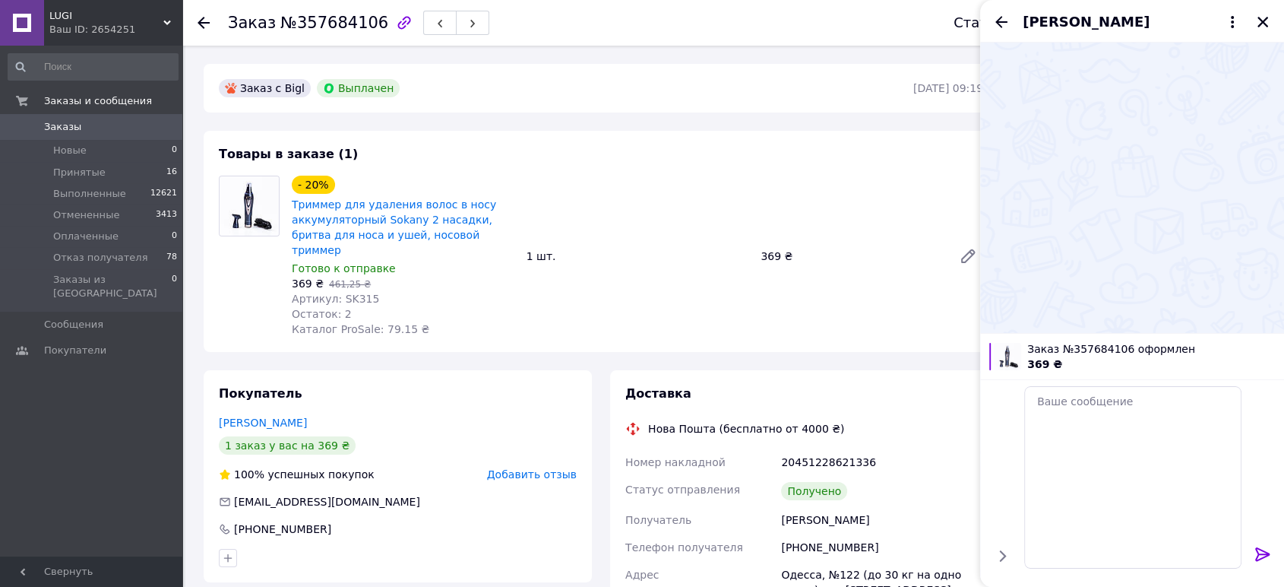
scroll to position [0, 0]
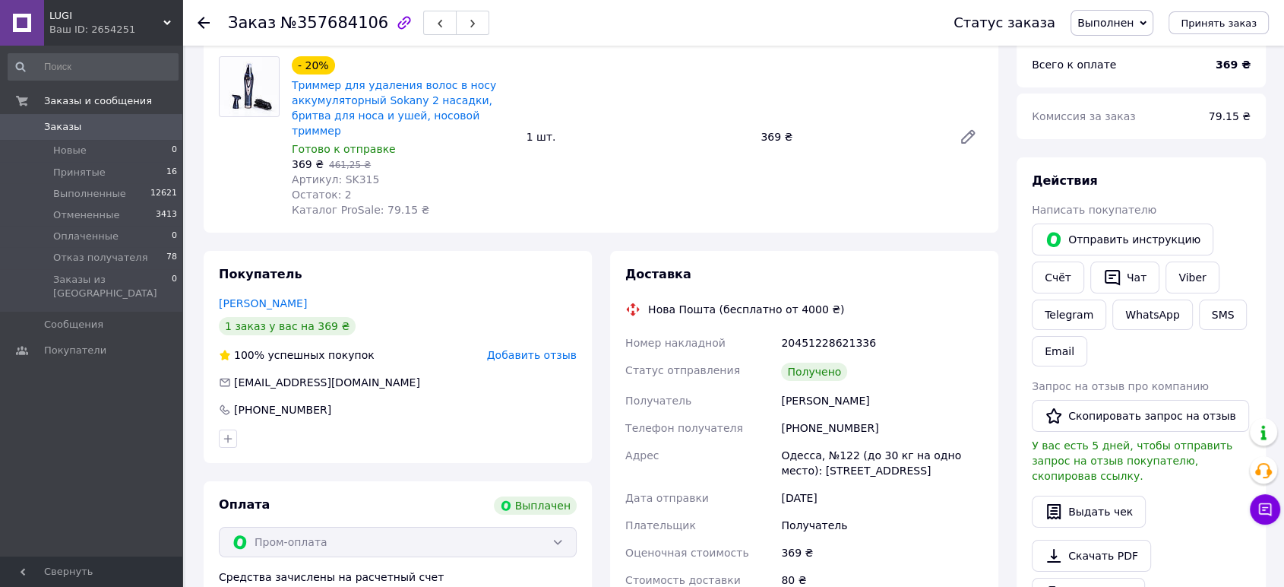
scroll to position [169, 0]
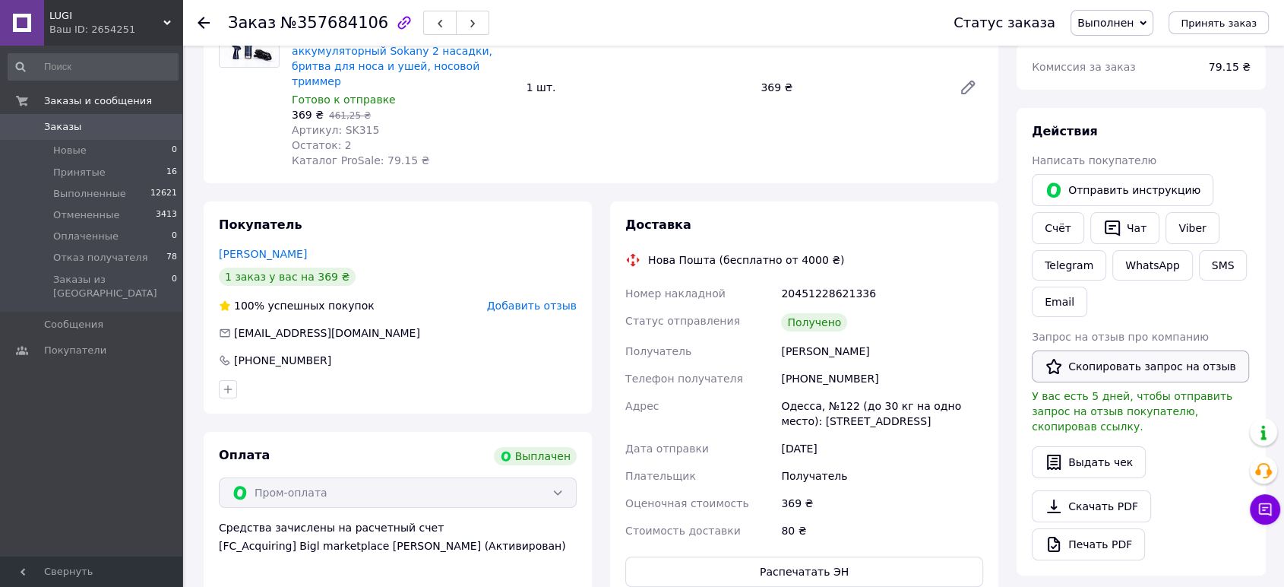
click at [1080, 373] on button "Скопировать запрос на отзыв" at bounding box center [1140, 366] width 217 height 32
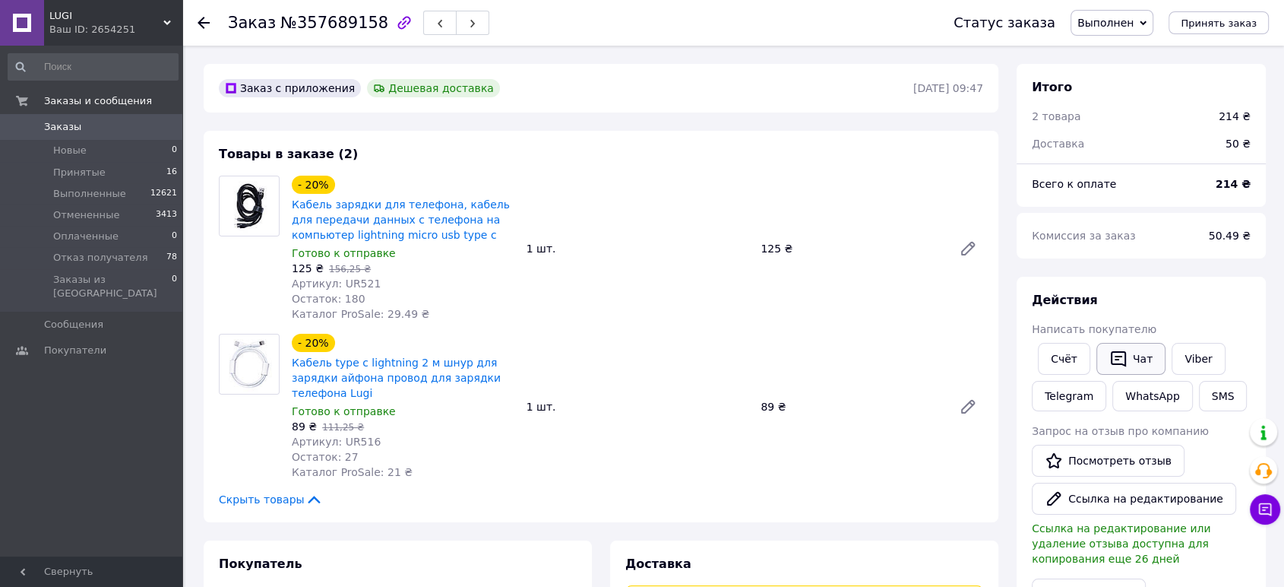
click at [1140, 366] on button "Чат" at bounding box center [1130, 359] width 69 height 32
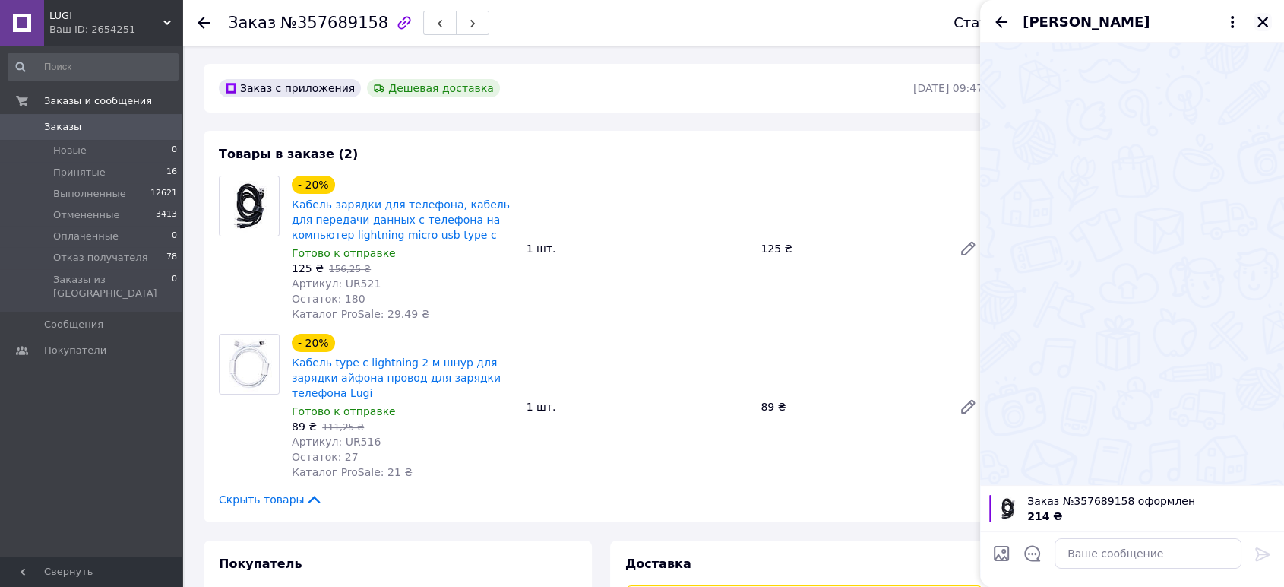
click at [1264, 17] on icon "Закрыть" at bounding box center [1263, 22] width 14 height 14
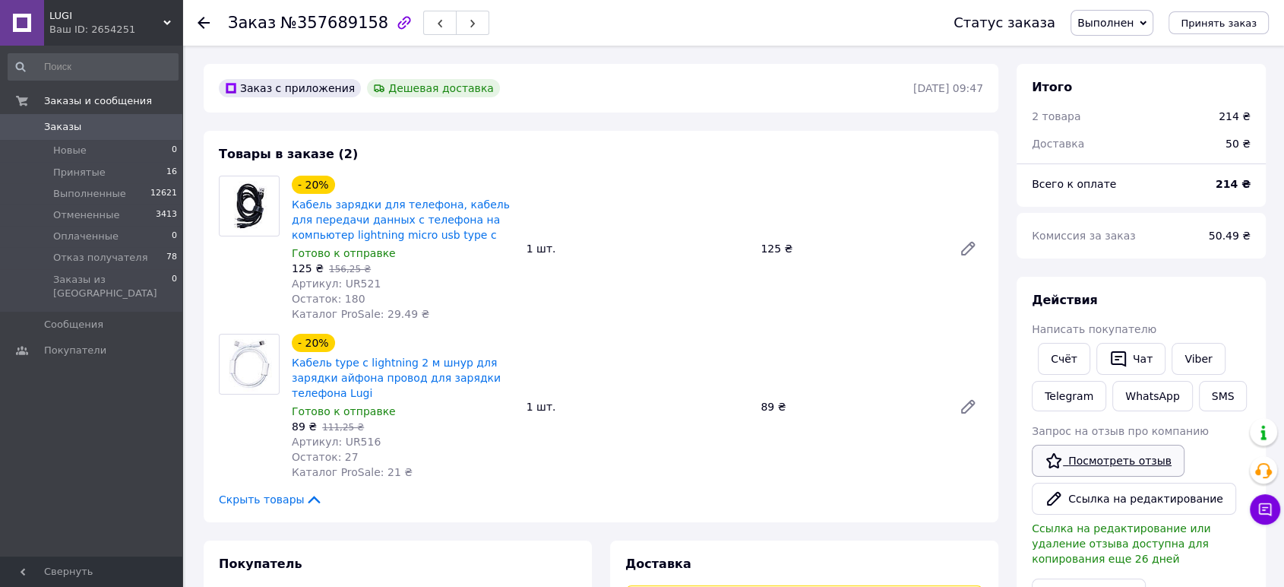
click at [1131, 467] on link "Посмотреть отзыв" at bounding box center [1108, 460] width 153 height 32
